Goal: Check status: Check status

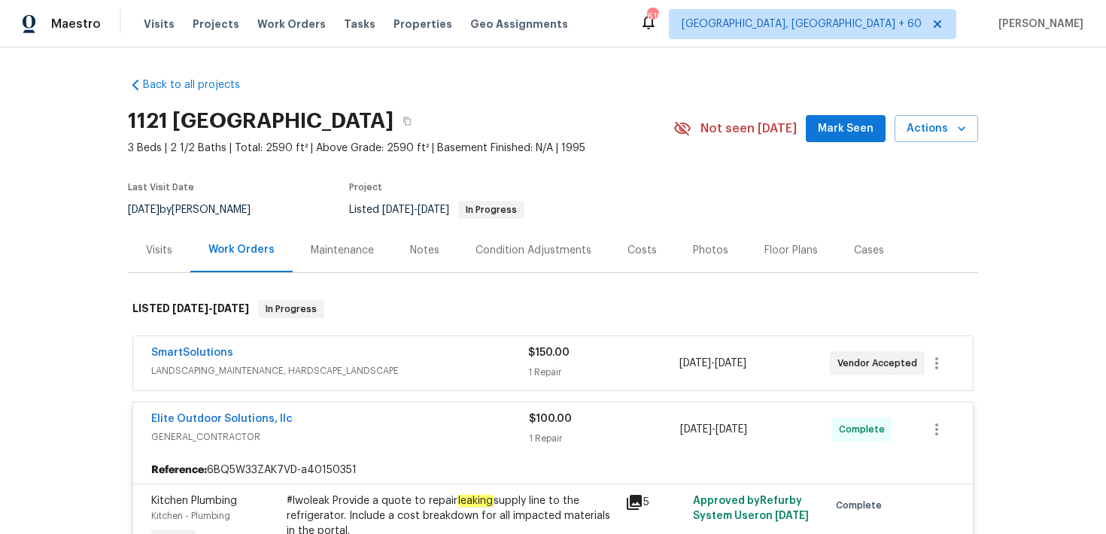
click at [152, 34] on div "Visits Projects Work Orders Tasks Properties Geo Assignments" at bounding box center [365, 24] width 443 height 30
click at [154, 28] on span "Visits" at bounding box center [159, 24] width 31 height 15
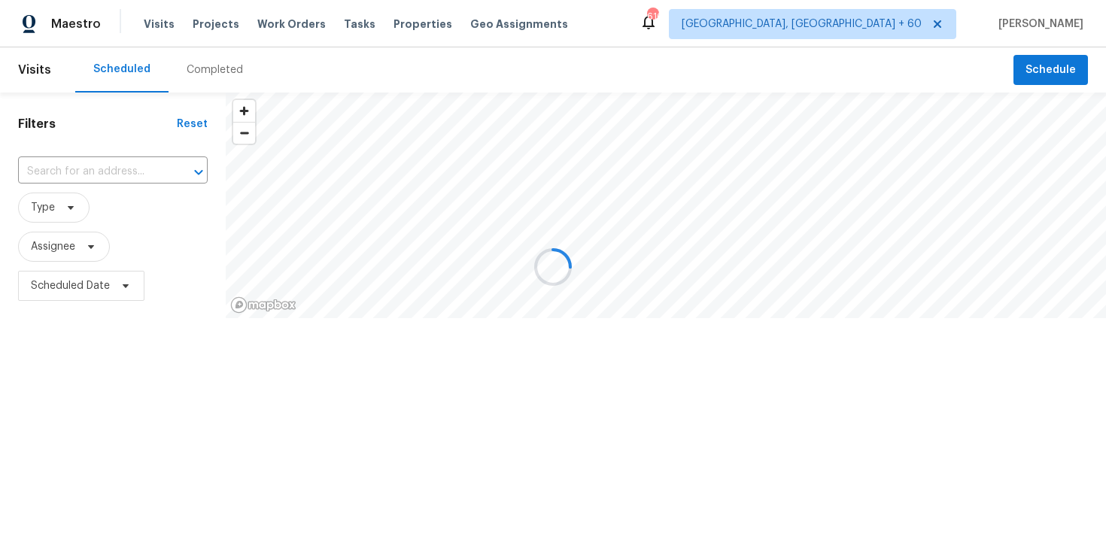
click at [196, 70] on div at bounding box center [553, 267] width 1106 height 534
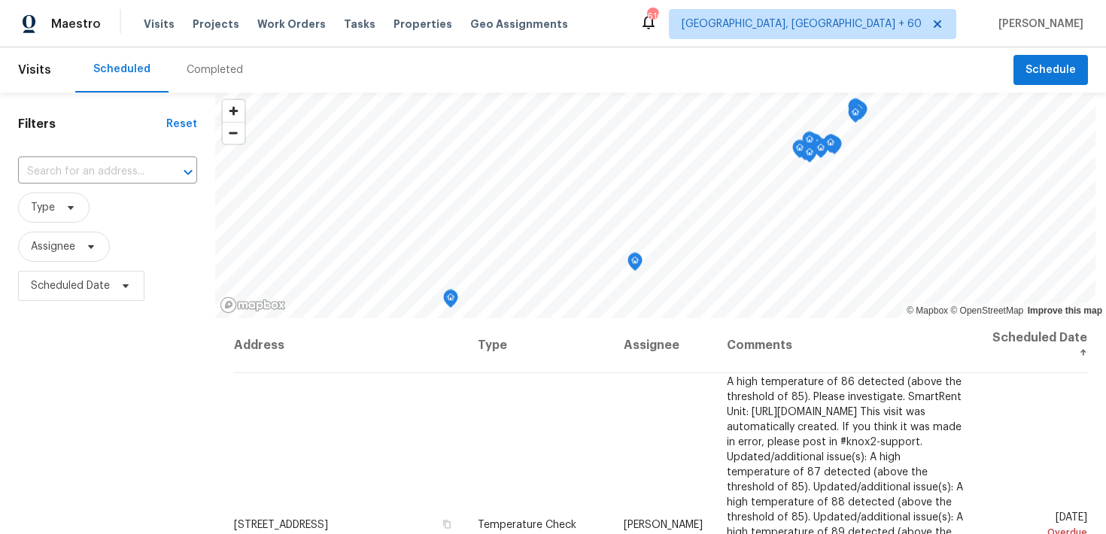
click at [203, 78] on div "Completed" at bounding box center [215, 69] width 93 height 45
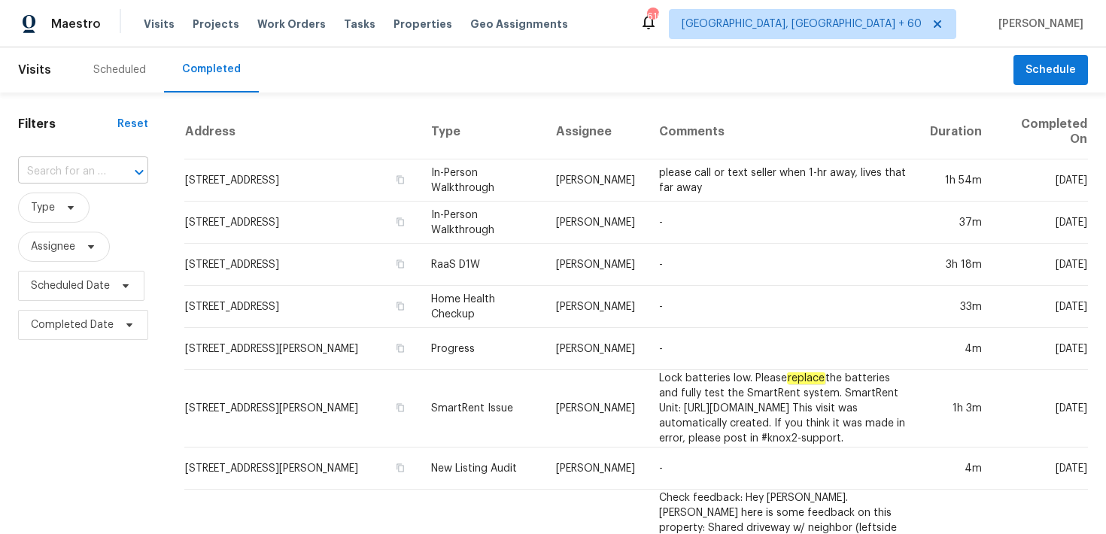
click at [68, 175] on input "text" at bounding box center [62, 171] width 88 height 23
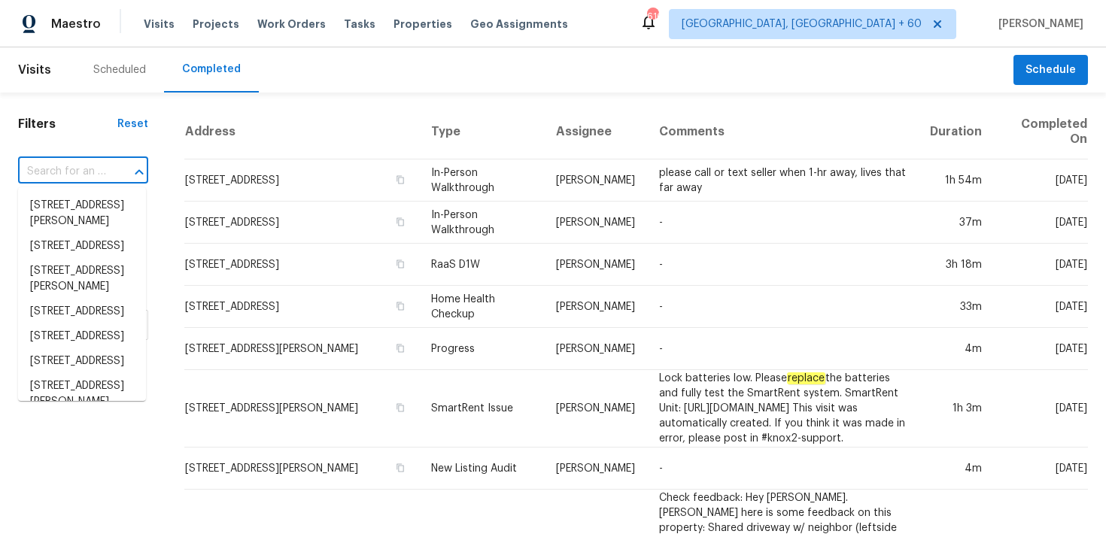
paste input "9348 Santa Monica Way New Port Richey, FL 34655"
type input "9348 Santa Monica Way New Port Richey, FL 34655"
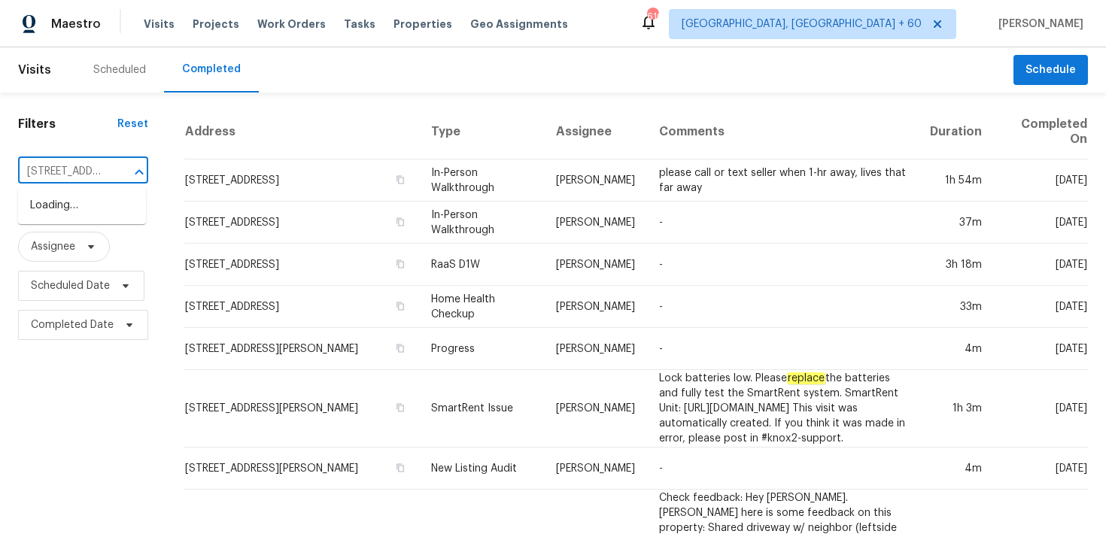
scroll to position [0, 175]
click at [65, 197] on li "9348 Santa Monica Way, New Port Richey, FL 34655" at bounding box center [82, 221] width 128 height 56
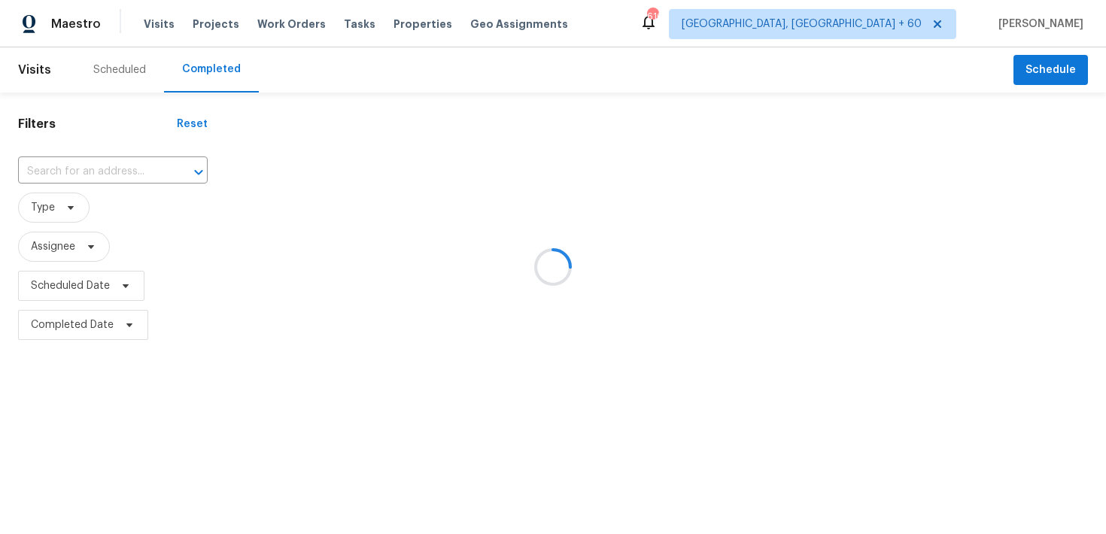
type input "9348 Santa Monica Way, New Port Richey, FL 34655"
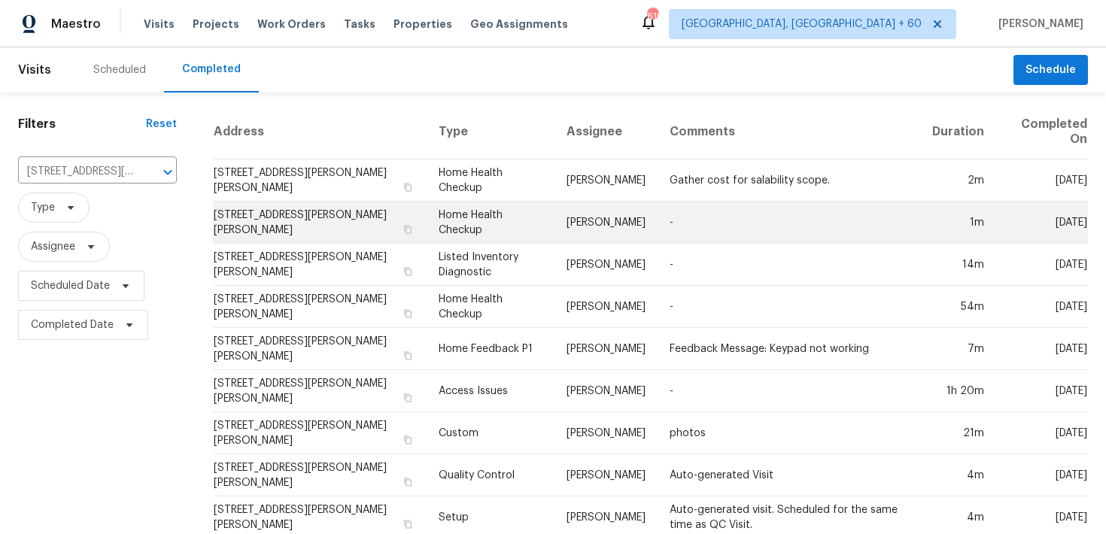
click at [470, 212] on td "Home Health Checkup" at bounding box center [491, 223] width 129 height 42
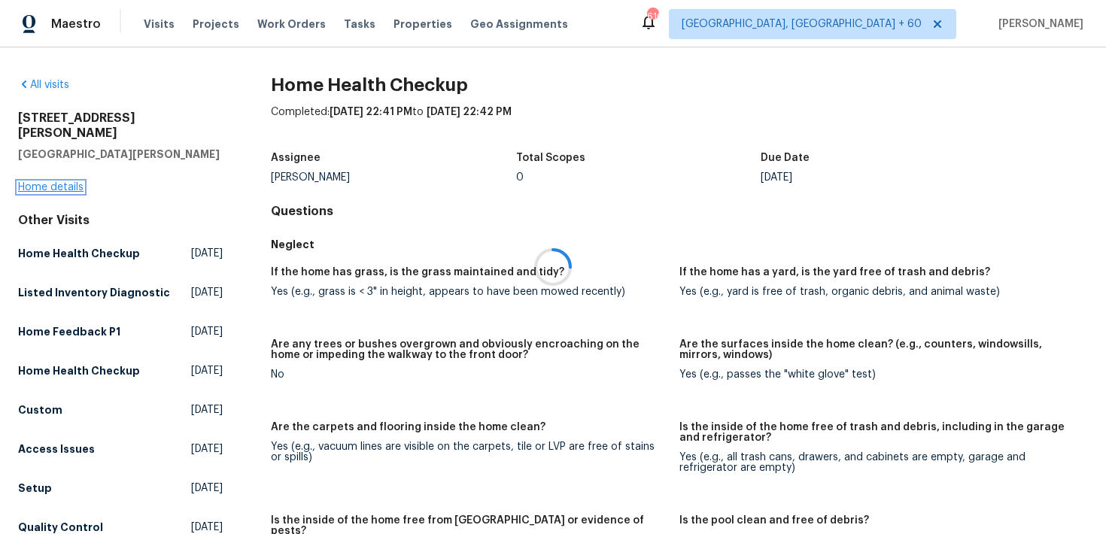
click at [46, 182] on link "Home details" at bounding box center [50, 187] width 65 height 11
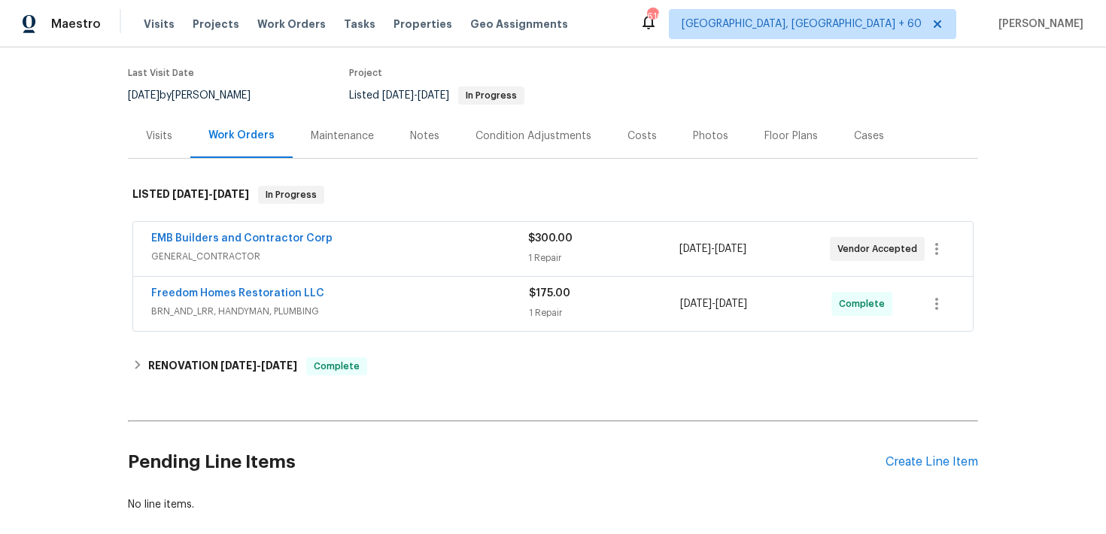
scroll to position [195, 0]
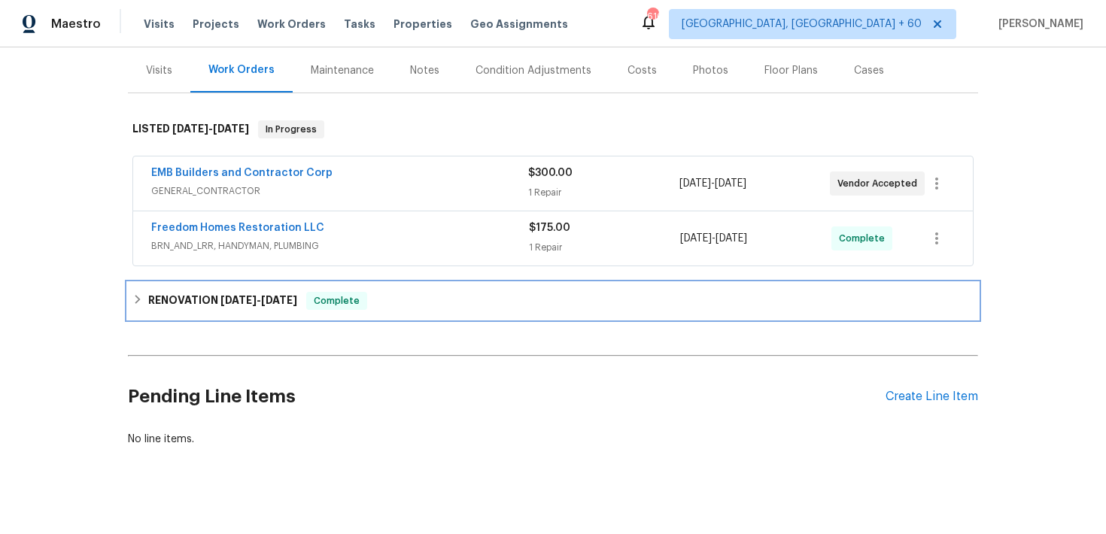
click at [408, 292] on div "RENOVATION 6/30/25 - 7/4/25 Complete" at bounding box center [552, 301] width 841 height 18
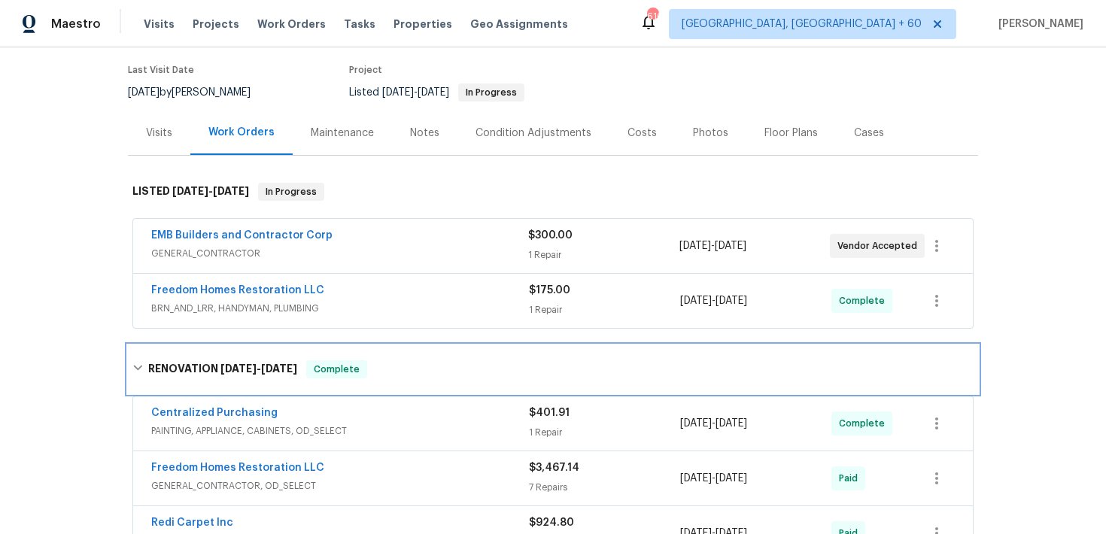
scroll to position [120, 0]
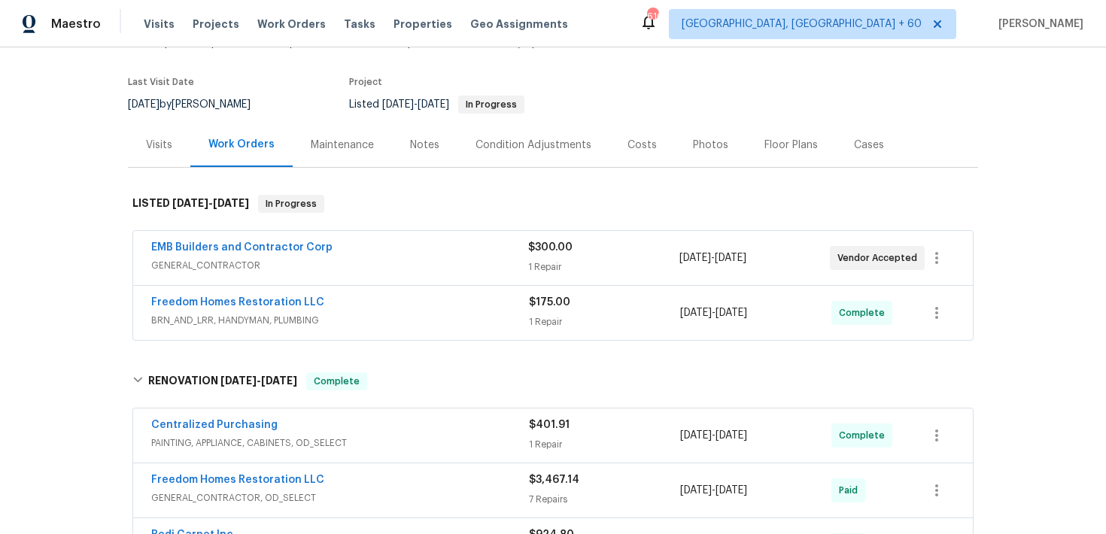
click at [547, 297] on span "$175.00" at bounding box center [549, 302] width 41 height 11
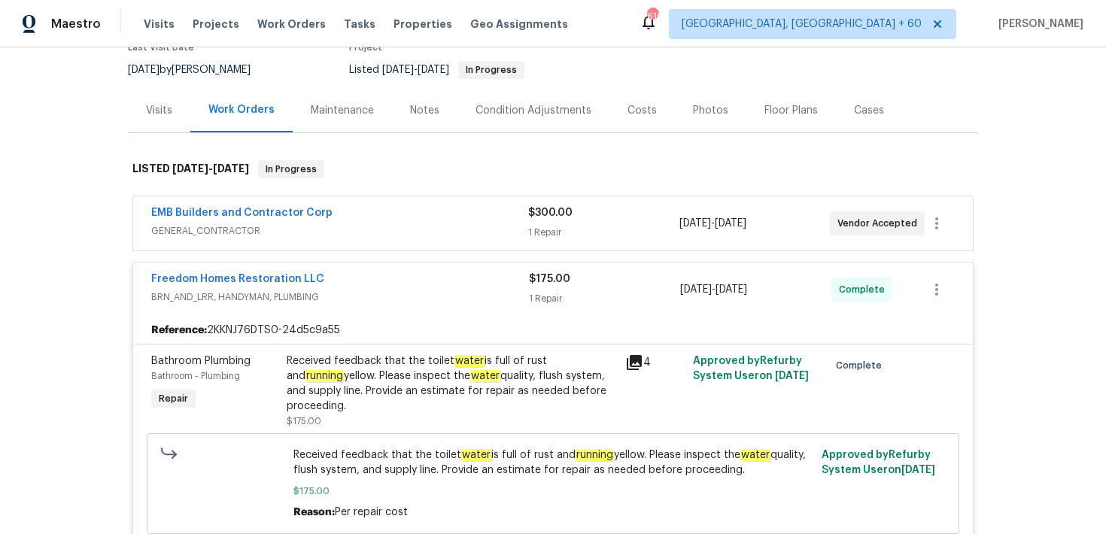
scroll to position [159, 0]
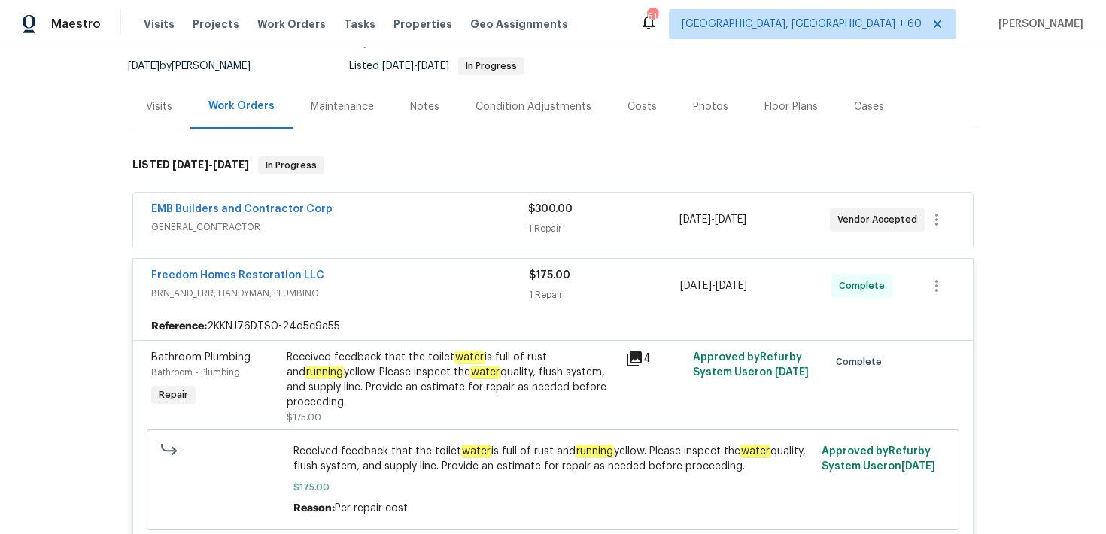
click at [552, 204] on span "$300.00" at bounding box center [550, 209] width 44 height 11
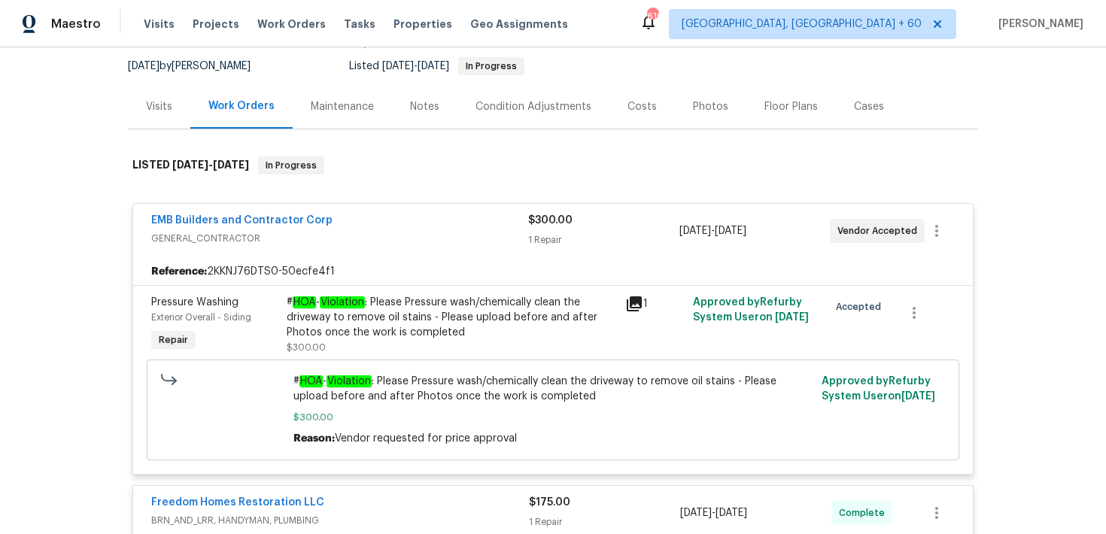
click at [540, 233] on div "1 Repair" at bounding box center [603, 240] width 151 height 15
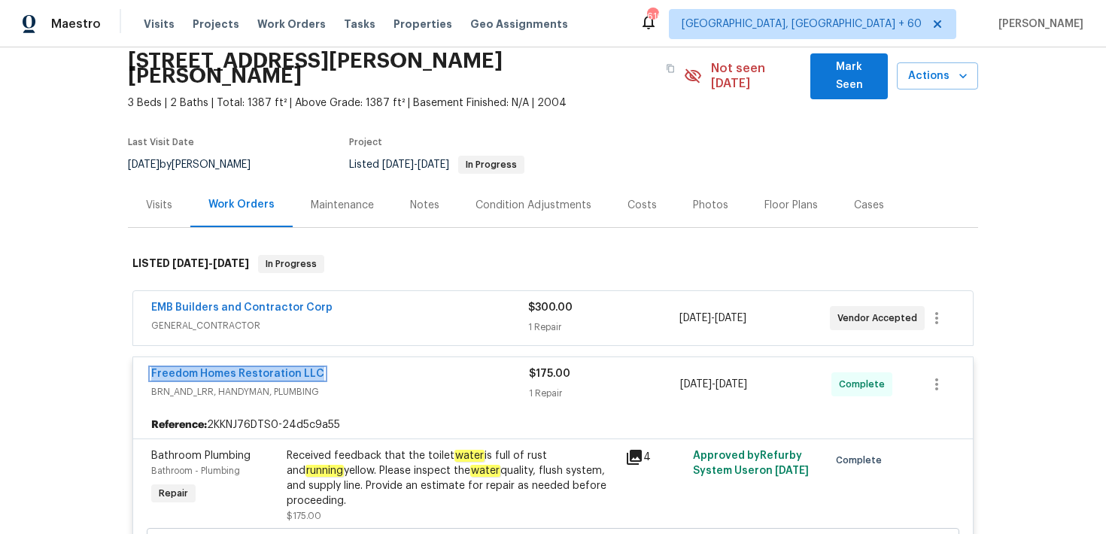
scroll to position [13, 0]
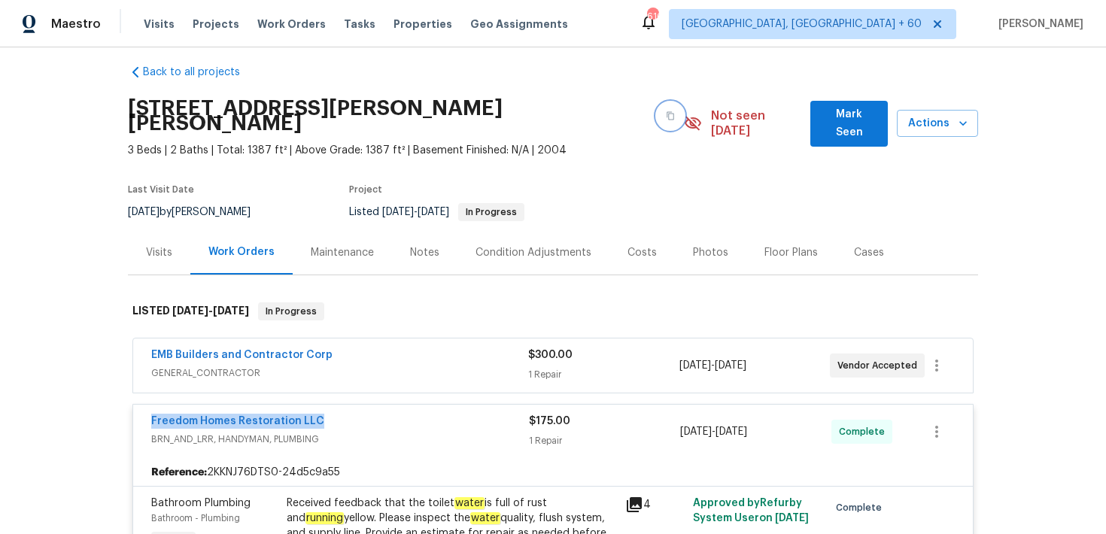
click at [668, 112] on icon "button" at bounding box center [671, 116] width 8 height 8
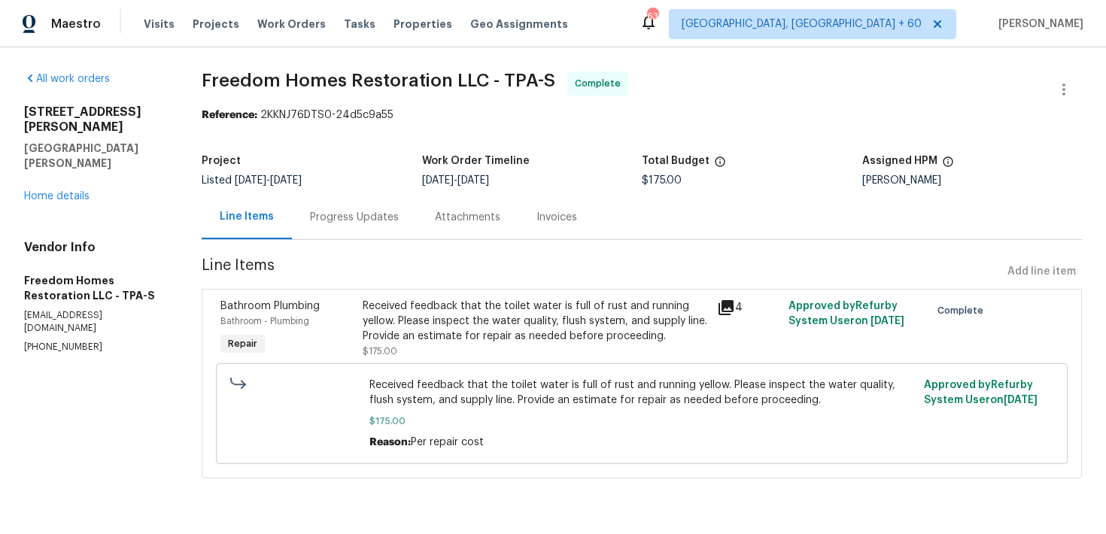
click at [371, 214] on div "Progress Updates" at bounding box center [354, 217] width 89 height 15
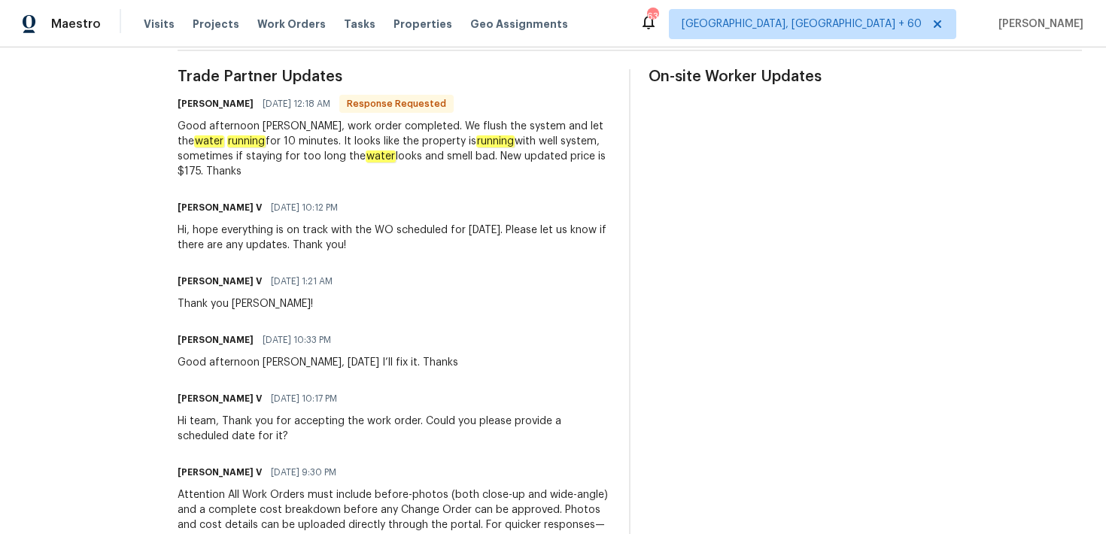
scroll to position [438, 0]
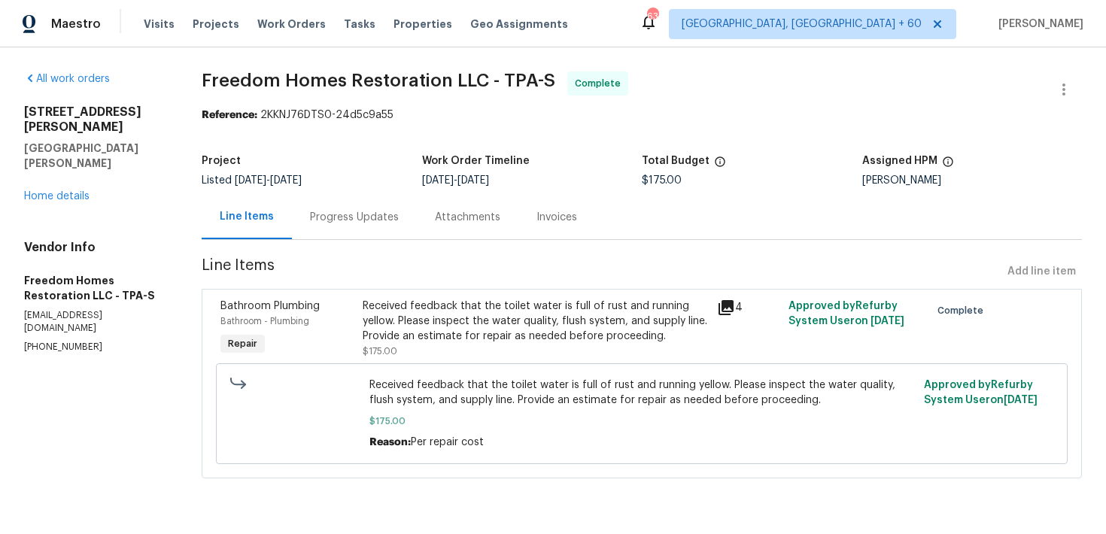
click at [369, 210] on div "Progress Updates" at bounding box center [354, 217] width 89 height 15
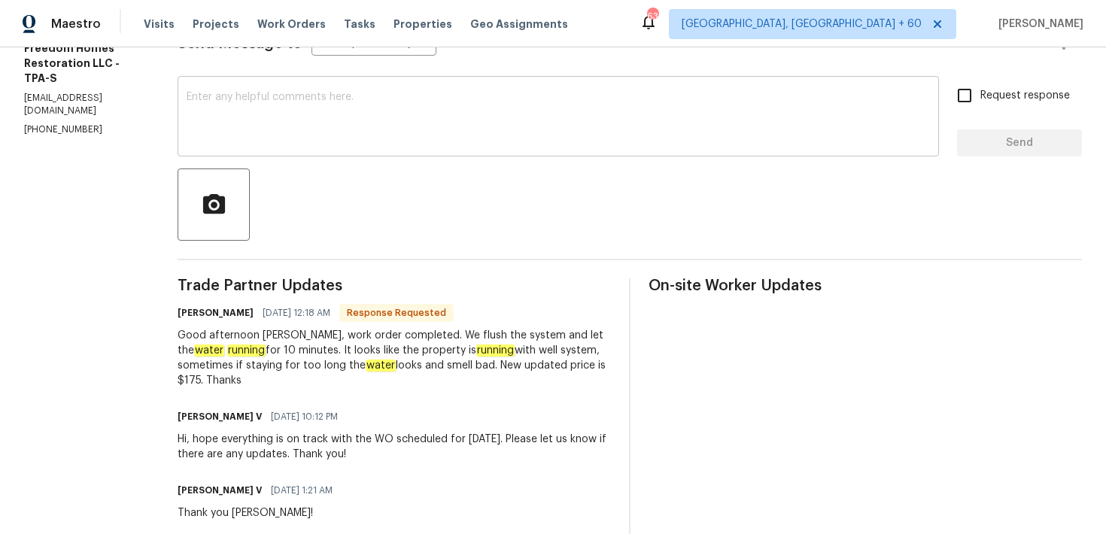
scroll to position [239, 0]
